Goal: Find specific page/section: Find specific page/section

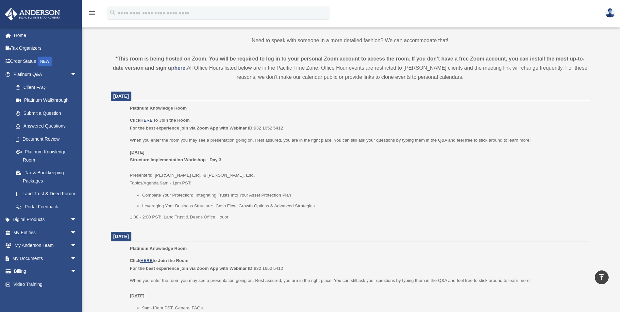
scroll to position [196, 0]
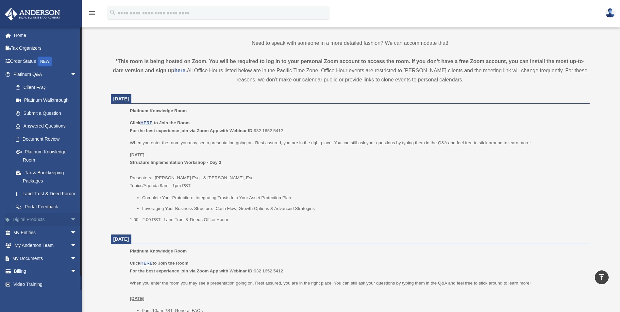
click at [35, 226] on link "Digital Products arrow_drop_down" at bounding box center [46, 219] width 82 height 13
click at [70, 227] on span "arrow_drop_down" at bounding box center [76, 219] width 13 height 13
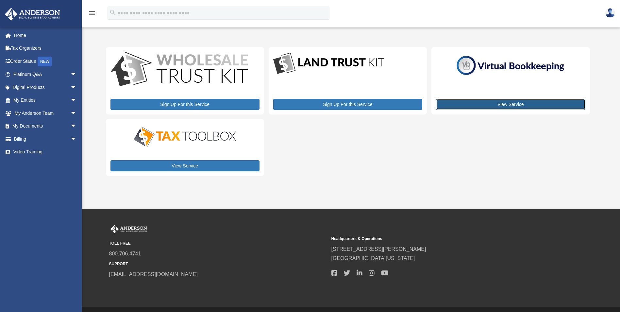
click at [514, 102] on link "View Service" at bounding box center [510, 104] width 149 height 11
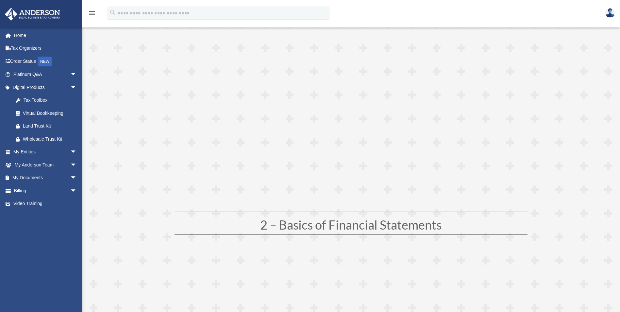
scroll to position [148, 0]
